Goal: Navigation & Orientation: Understand site structure

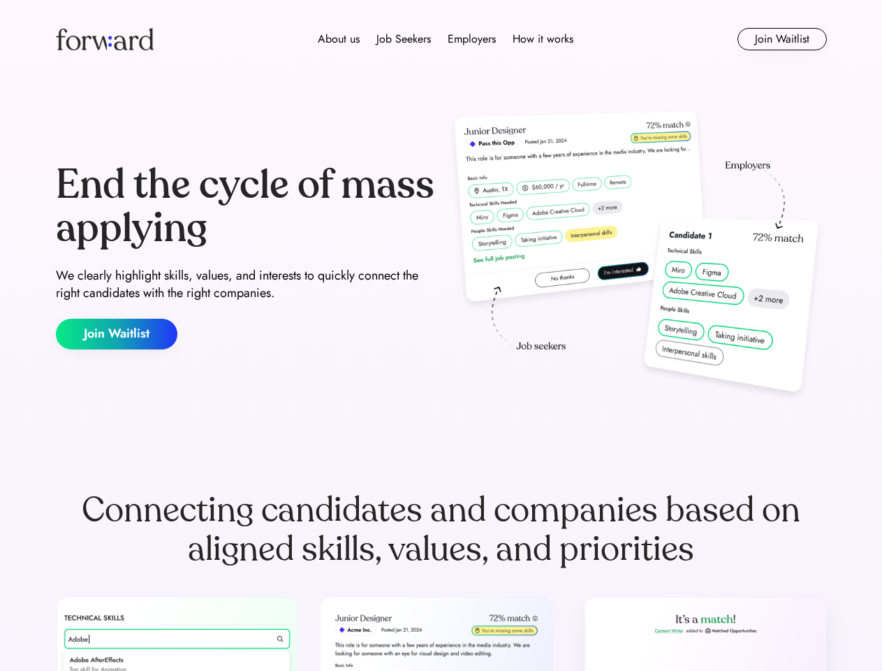
click at [441, 335] on div "End the cycle of mass applying We clearly highlight skills, values, and interes…" at bounding box center [441, 256] width 771 height 300
click at [441, 39] on div "About us Job Seekers Employers How it works" at bounding box center [445, 39] width 550 height 17
click at [105, 39] on img at bounding box center [105, 39] width 98 height 22
click at [446, 39] on div "About us Job Seekers Employers How it works" at bounding box center [445, 39] width 550 height 17
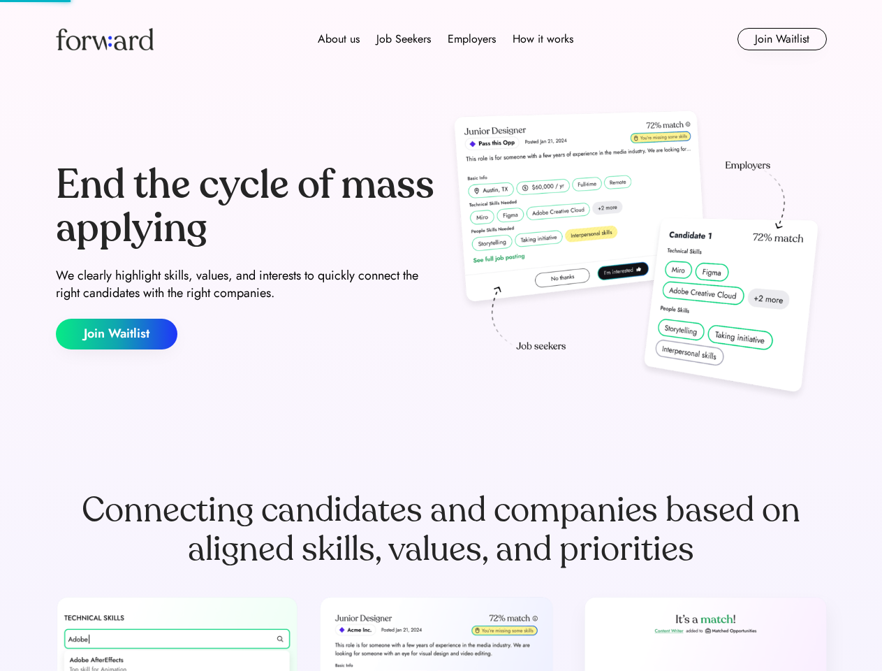
click at [339, 39] on div "About us" at bounding box center [339, 39] width 42 height 17
click at [404, 39] on div "Job Seekers" at bounding box center [403, 39] width 54 height 17
click at [471, 39] on div "Employers" at bounding box center [472, 39] width 48 height 17
